Goal: Task Accomplishment & Management: Manage account settings

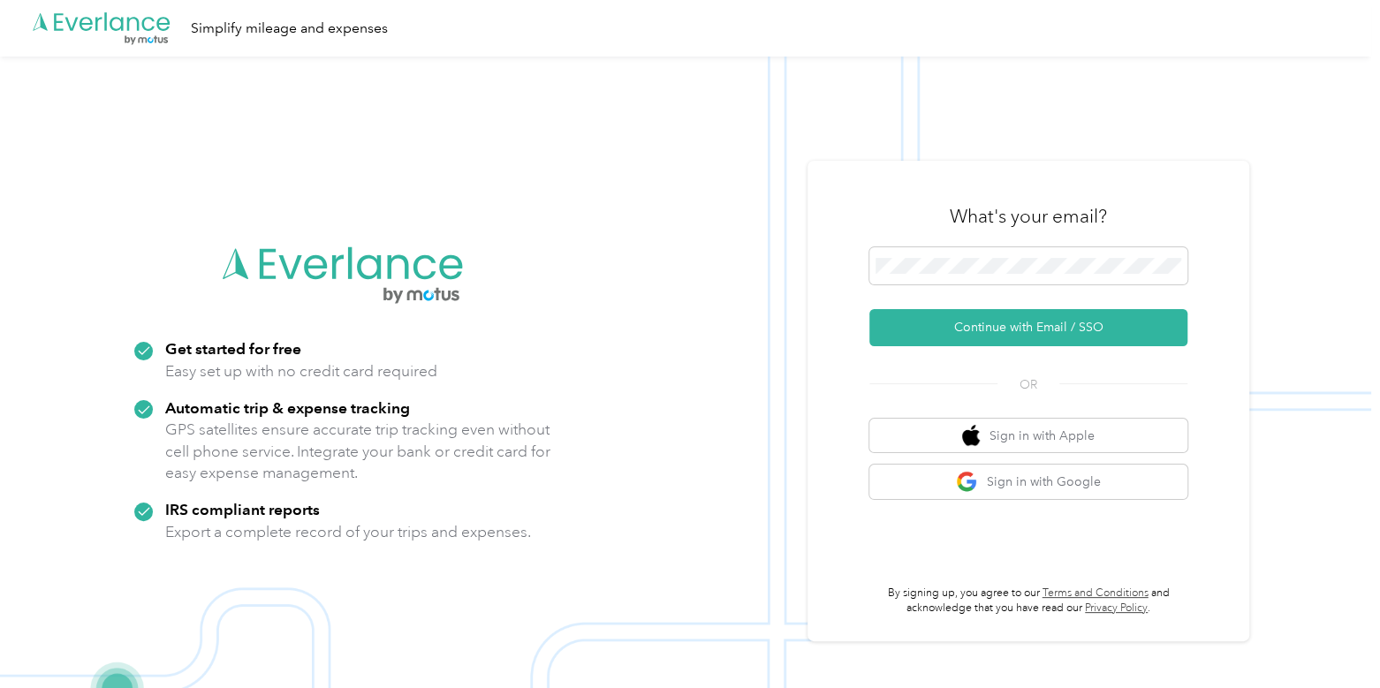
click at [969, 355] on div "What's your email? Continue with Email / SSO OR Sign in with Apple Sign in with…" at bounding box center [1028, 401] width 318 height 431
click at [959, 330] on button "Continue with Email / SSO" at bounding box center [1028, 327] width 318 height 37
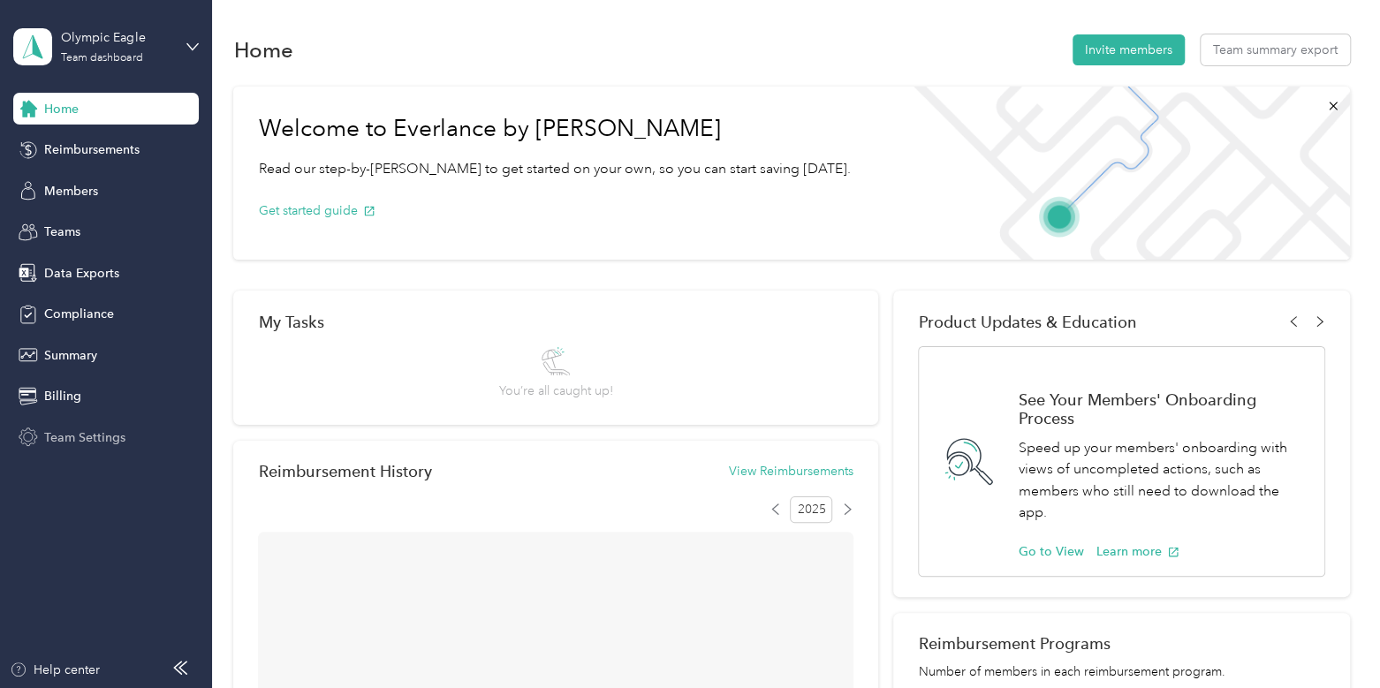
click at [82, 435] on span "Team Settings" at bounding box center [84, 437] width 81 height 19
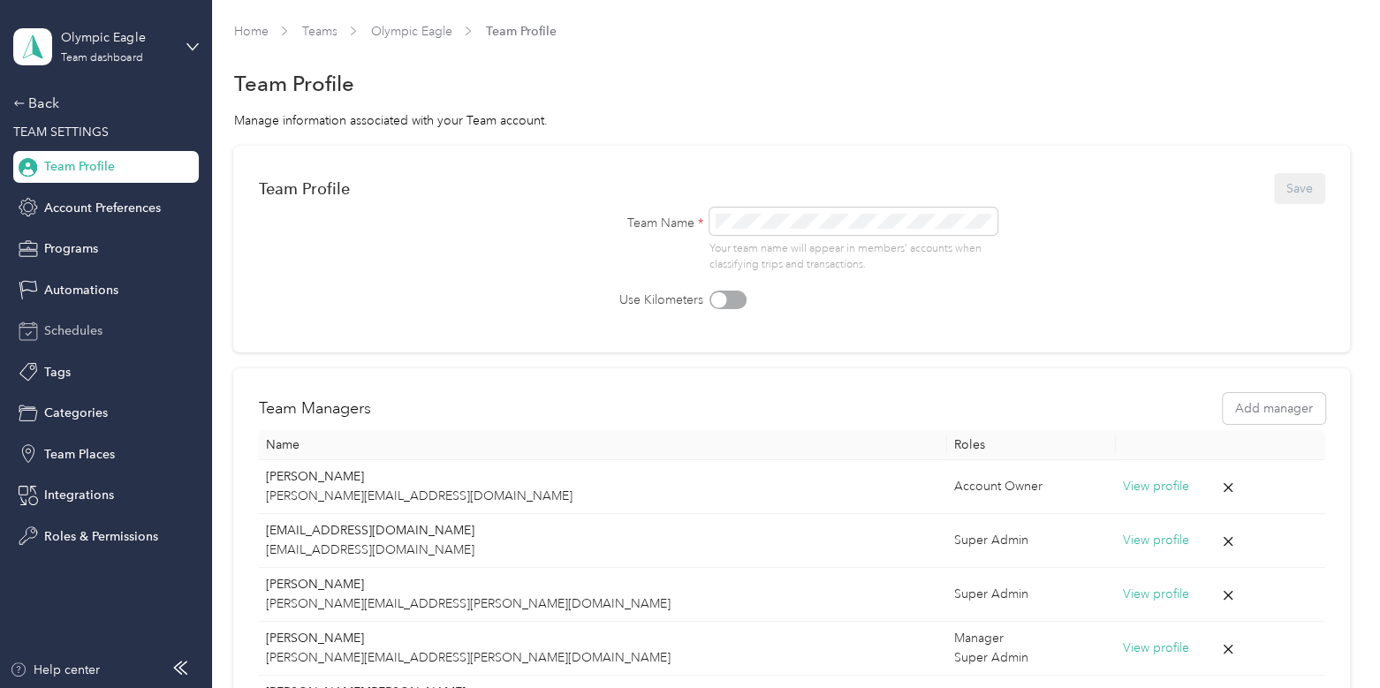
click at [96, 324] on span "Schedules" at bounding box center [73, 331] width 58 height 19
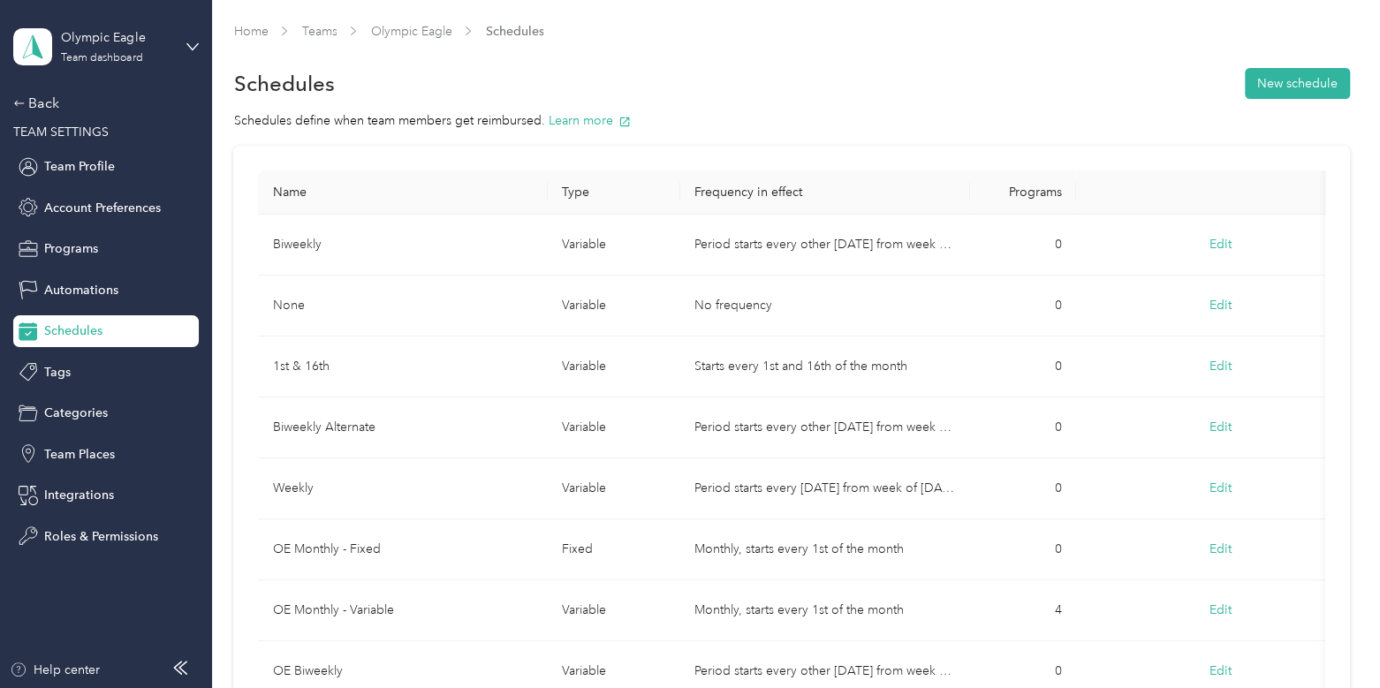
click at [44, 90] on div "Olympic Eagle Team dashboard Back TEAM SETTINGS Team Profile Account Preference…" at bounding box center [106, 276] width 186 height 552
click at [44, 96] on div "Back" at bounding box center [101, 103] width 177 height 21
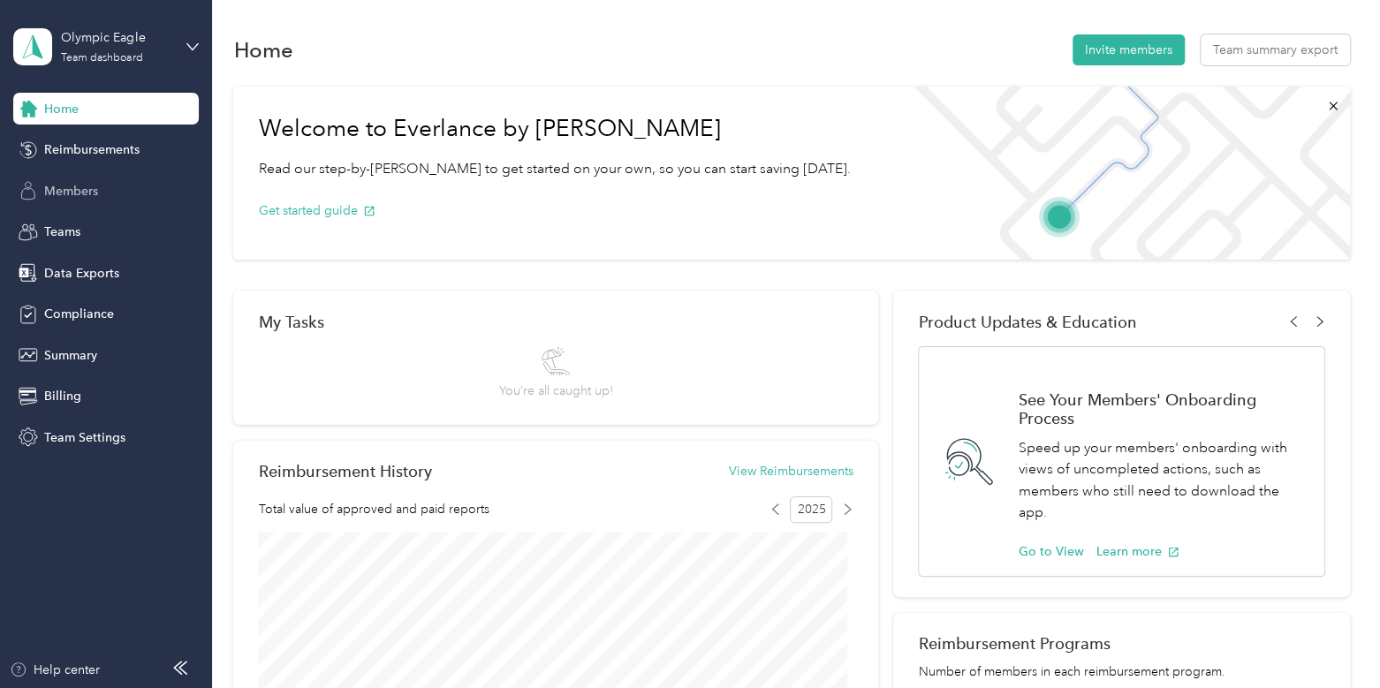
click at [75, 192] on span "Members" at bounding box center [71, 191] width 54 height 19
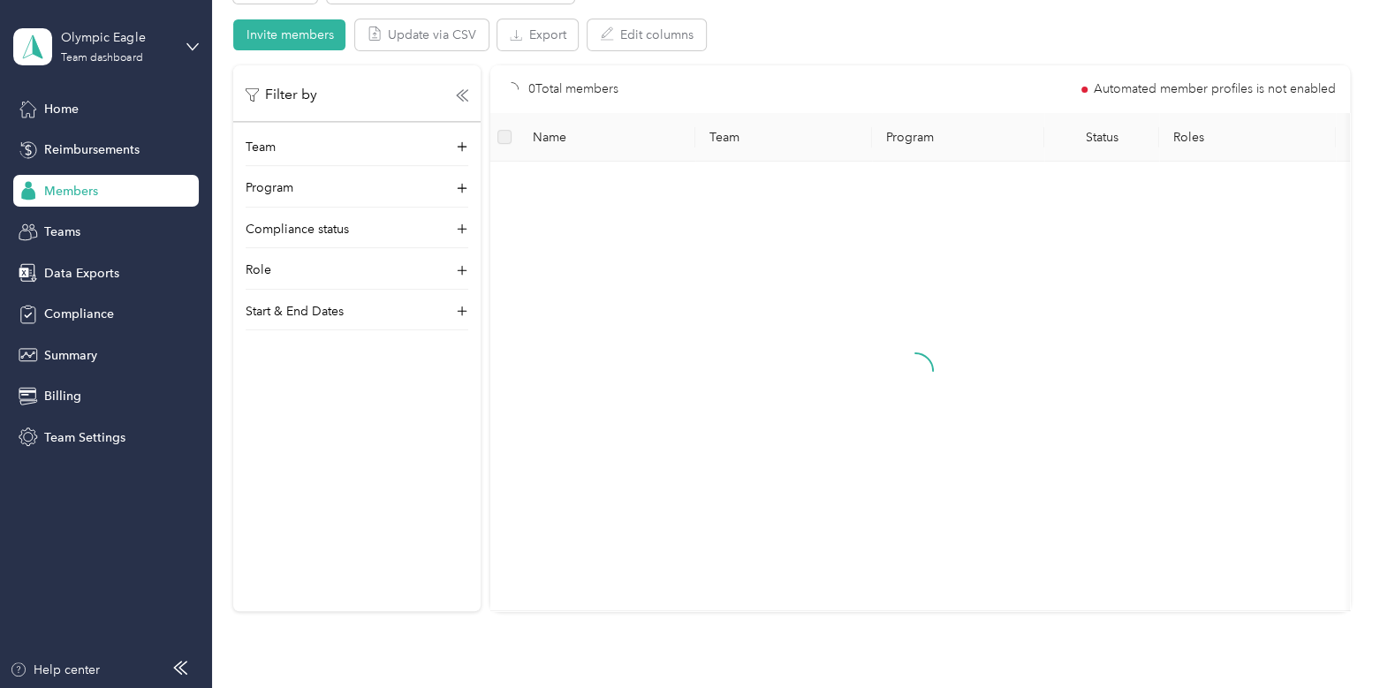
scroll to position [364, 0]
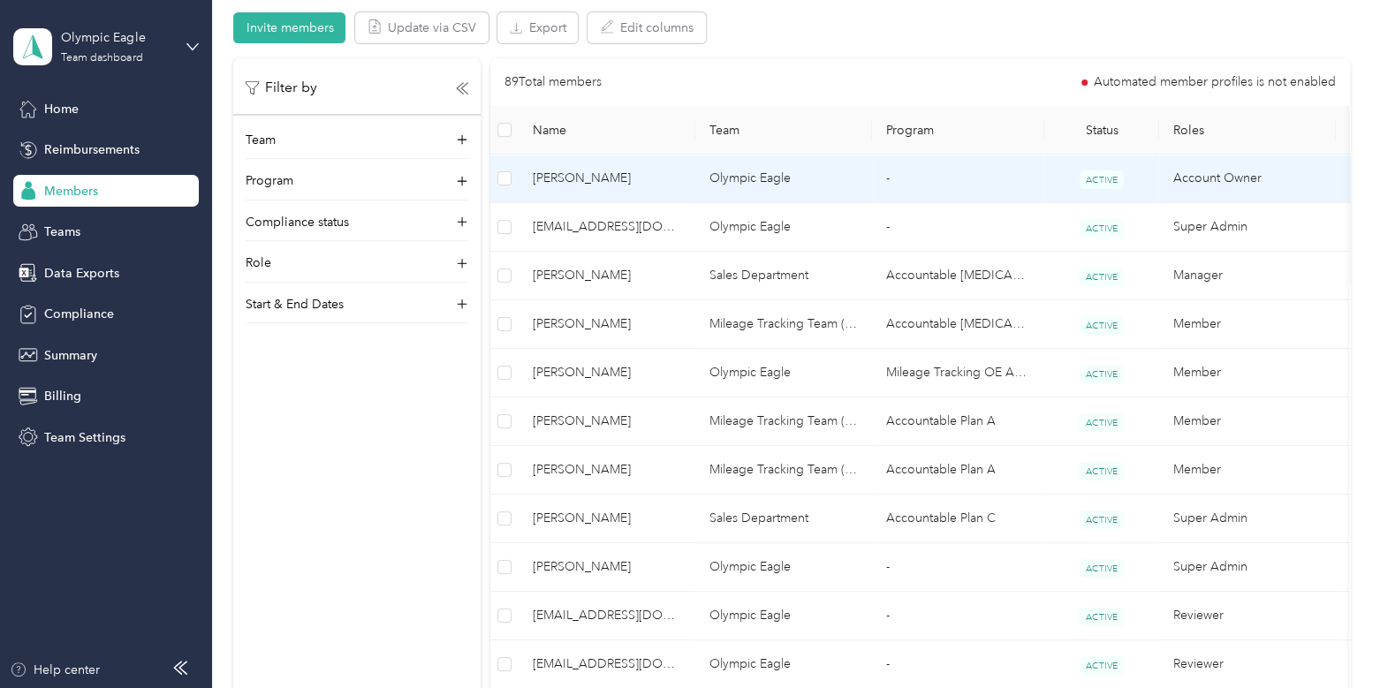
click at [685, 185] on td "[PERSON_NAME]" at bounding box center [607, 179] width 177 height 49
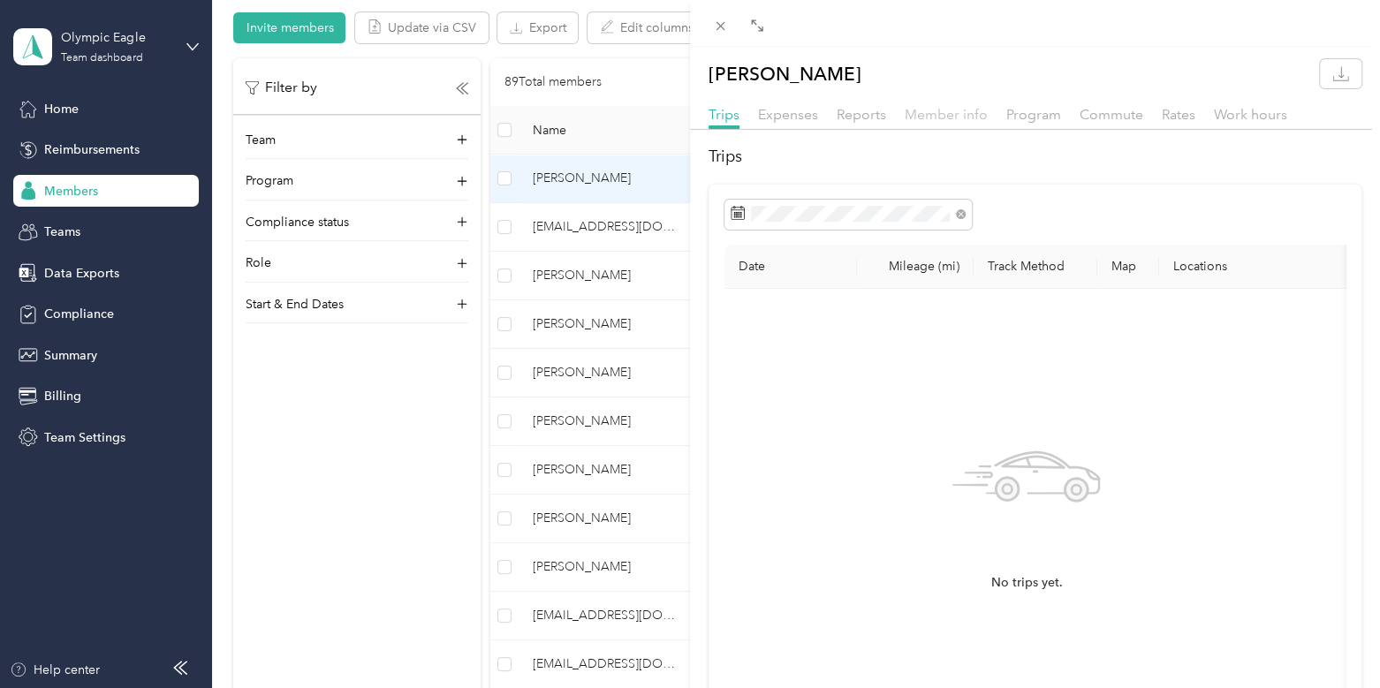
click at [957, 116] on span "Member info" at bounding box center [946, 114] width 83 height 17
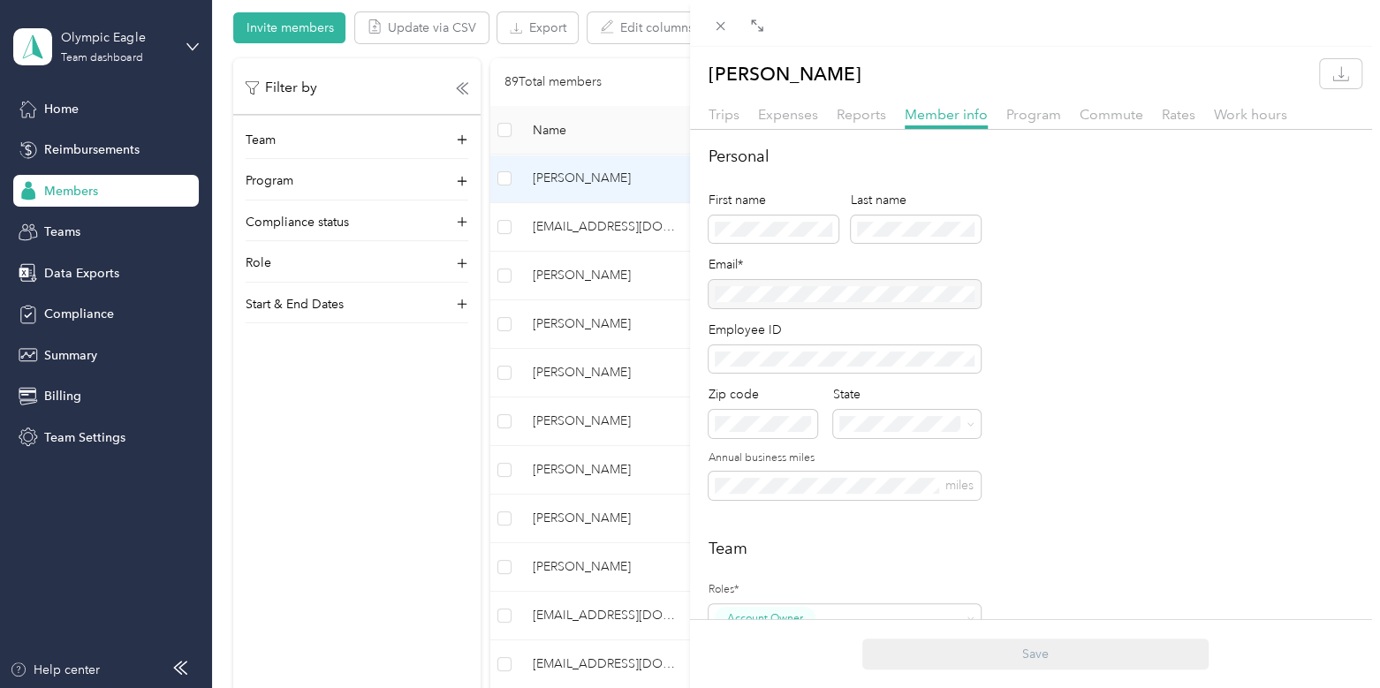
click at [935, 288] on div at bounding box center [845, 294] width 272 height 28
click at [88, 40] on div "[PERSON_NAME] Trips Expenses Reports Member info Program Commute Rates Work hou…" at bounding box center [690, 344] width 1380 height 688
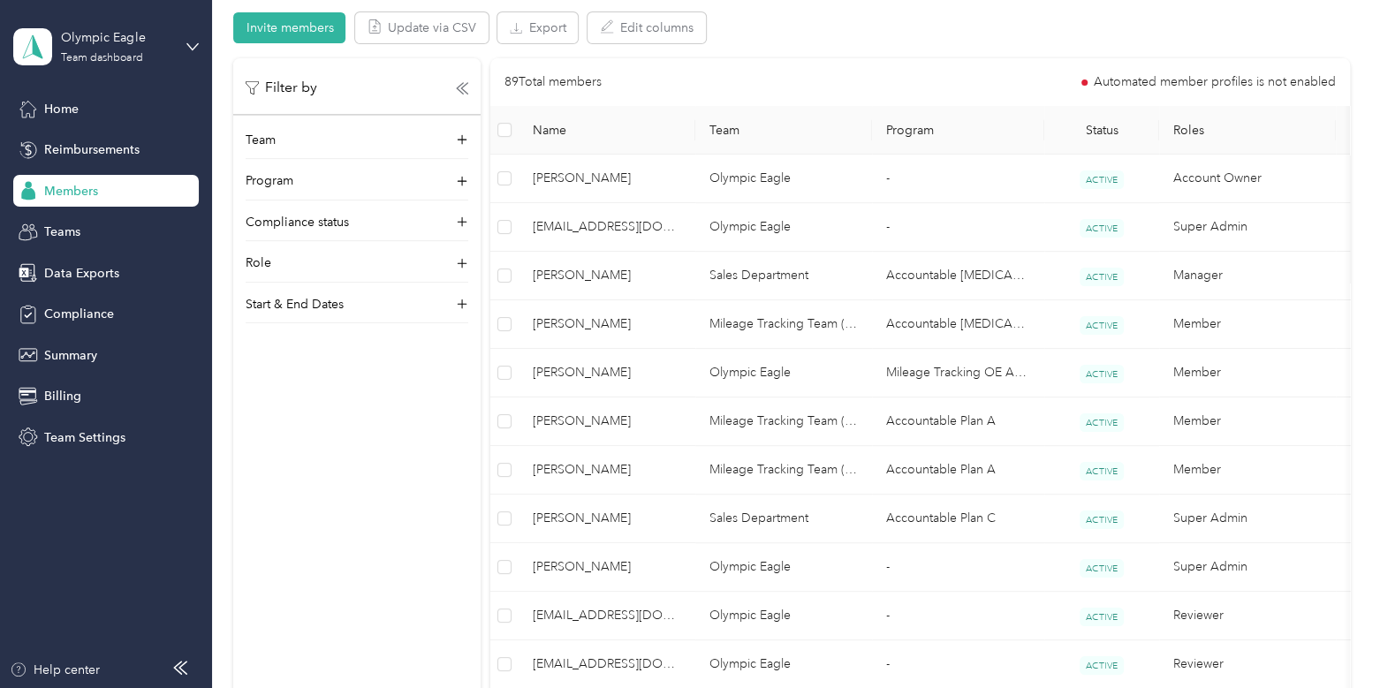
click at [88, 40] on div at bounding box center [690, 344] width 1380 height 688
click at [76, 26] on div "Olympic Eagle Team dashboard" at bounding box center [106, 47] width 186 height 62
click at [88, 210] on div "Log out" at bounding box center [199, 217] width 347 height 31
